Goal: Entertainment & Leisure: Consume media (video, audio)

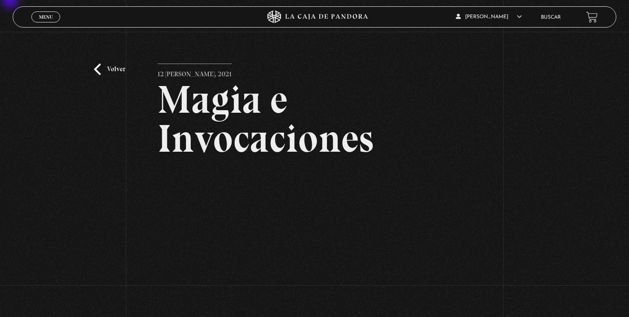
scroll to position [44, 0]
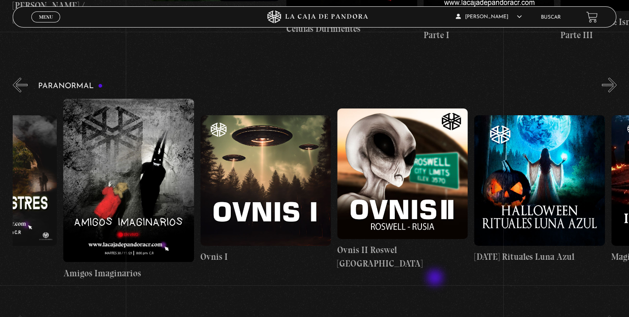
scroll to position [0, 570]
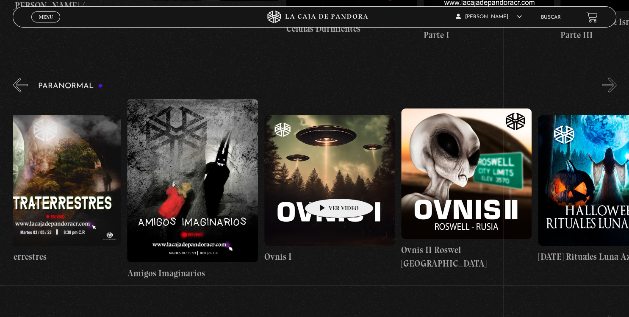
click at [325, 186] on figure at bounding box center [329, 180] width 130 height 130
